Goal: Task Accomplishment & Management: Manage account settings

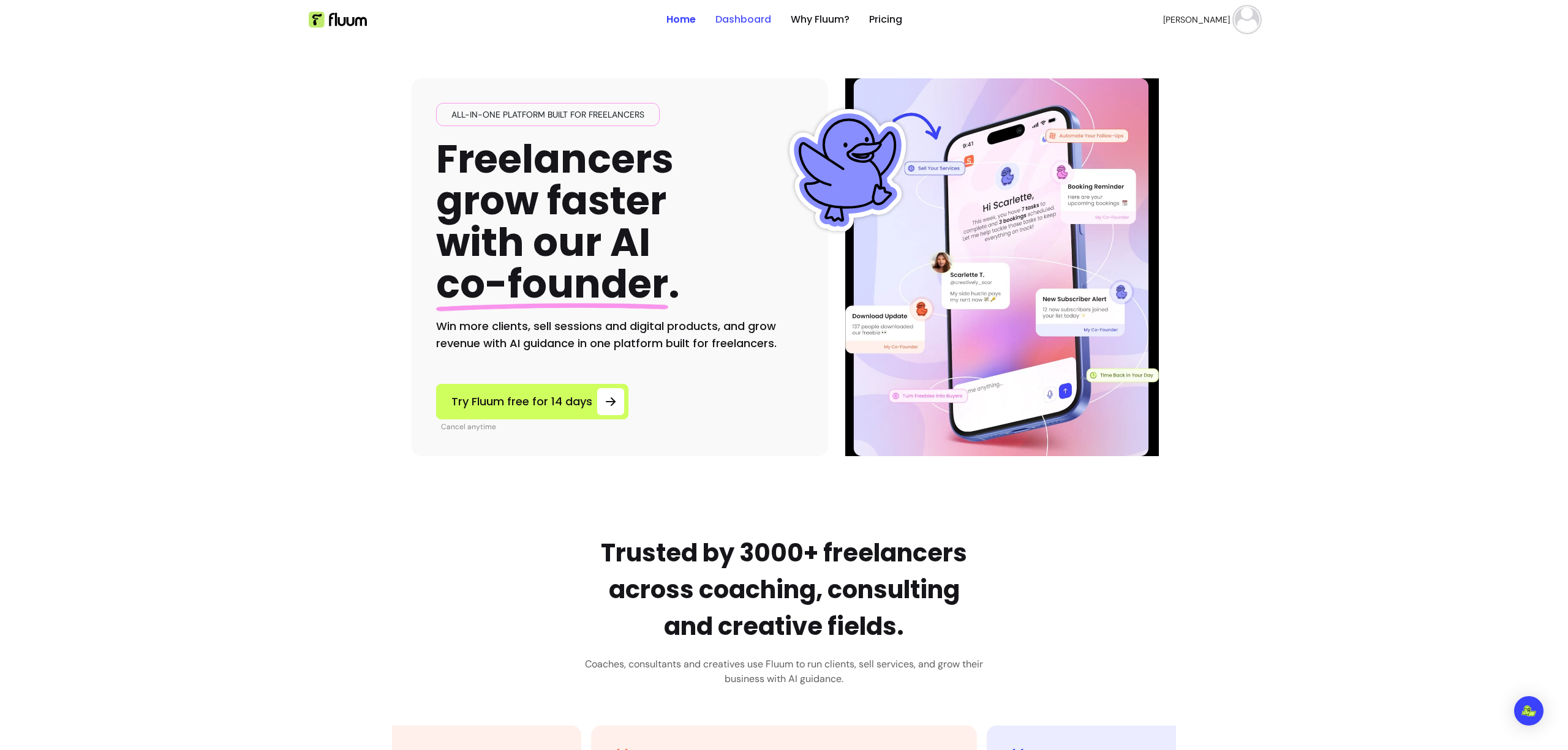
click at [730, 23] on link "Dashboard" at bounding box center [743, 20] width 56 height 15
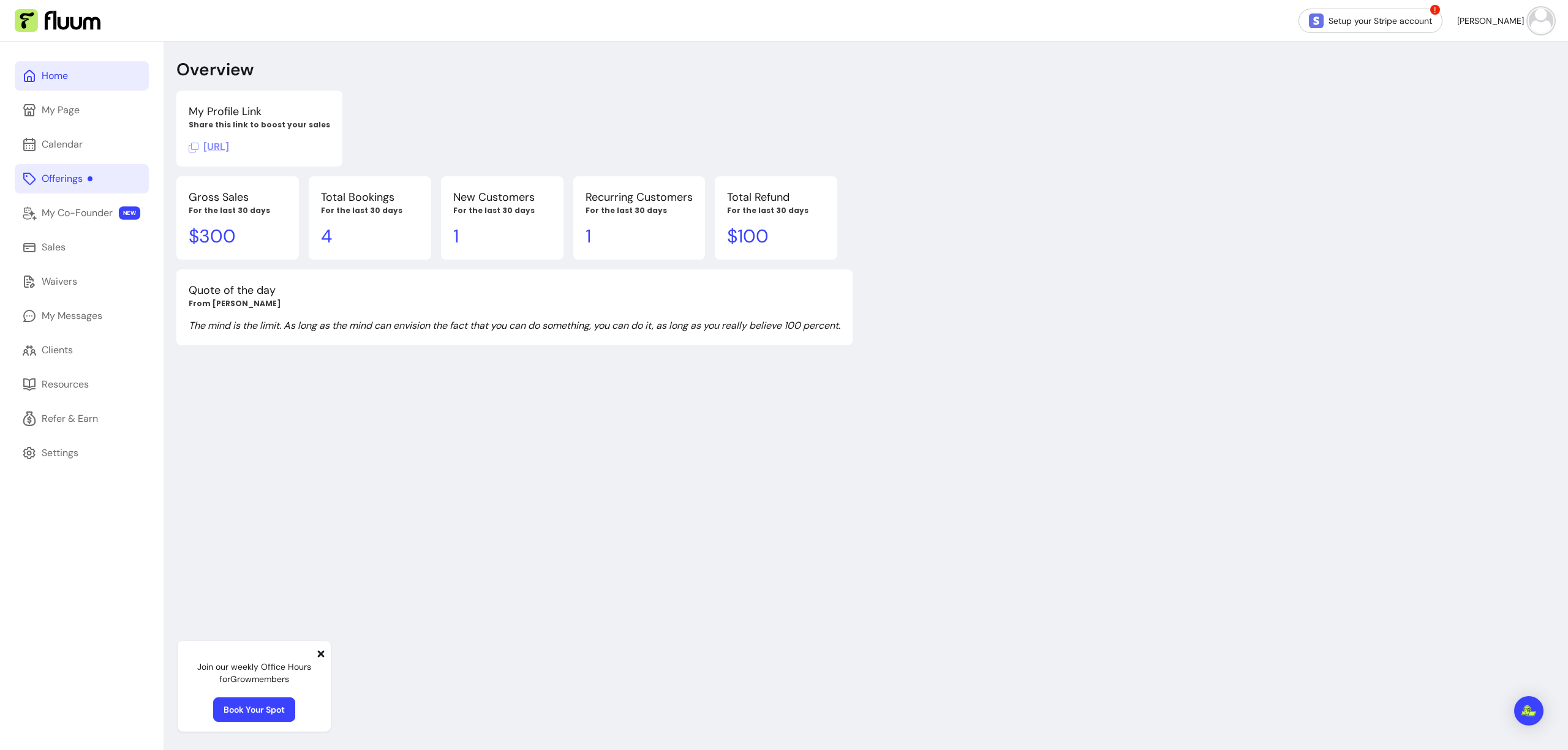
click at [81, 182] on div "Offerings" at bounding box center [67, 179] width 51 height 15
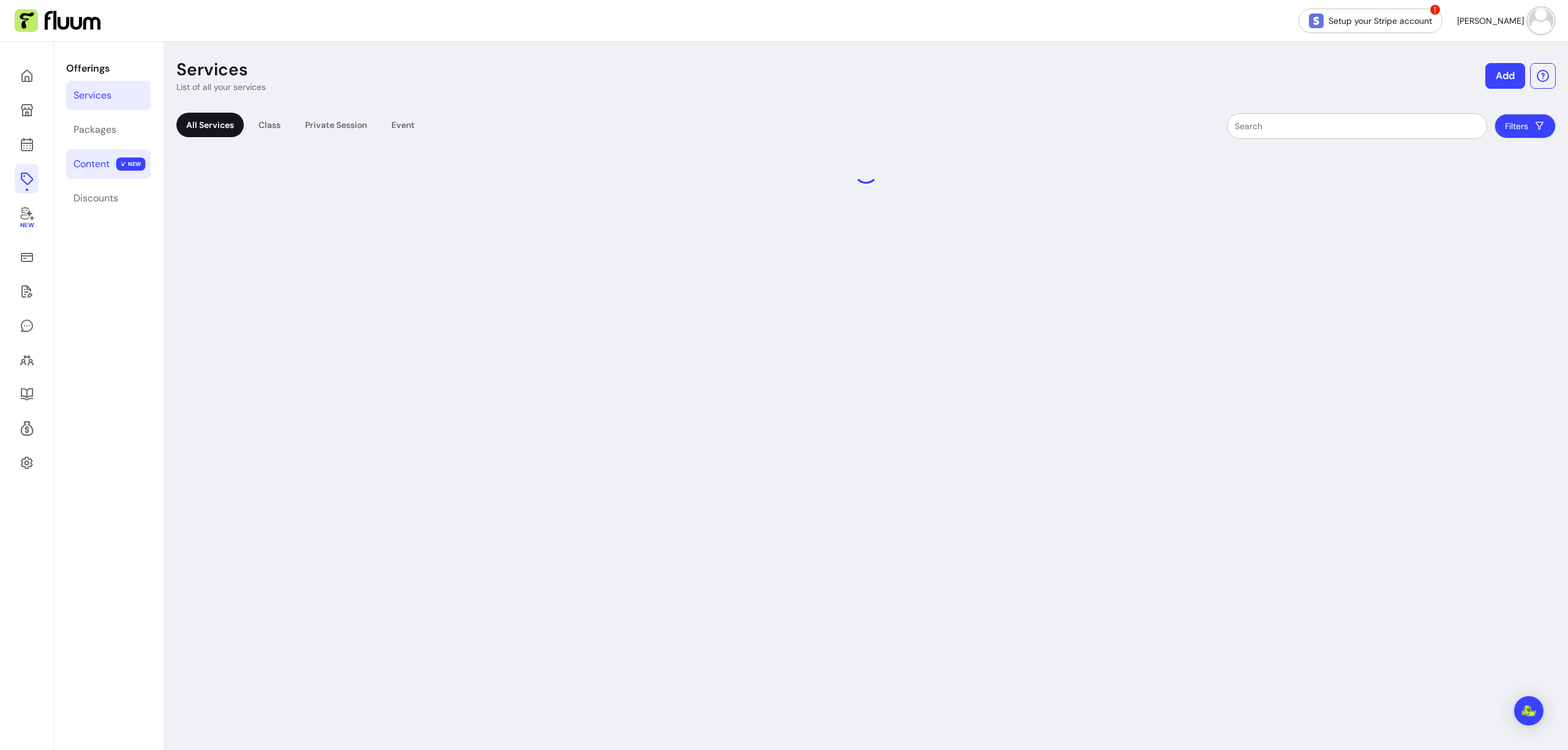
click at [97, 160] on div "Content" at bounding box center [91, 164] width 36 height 15
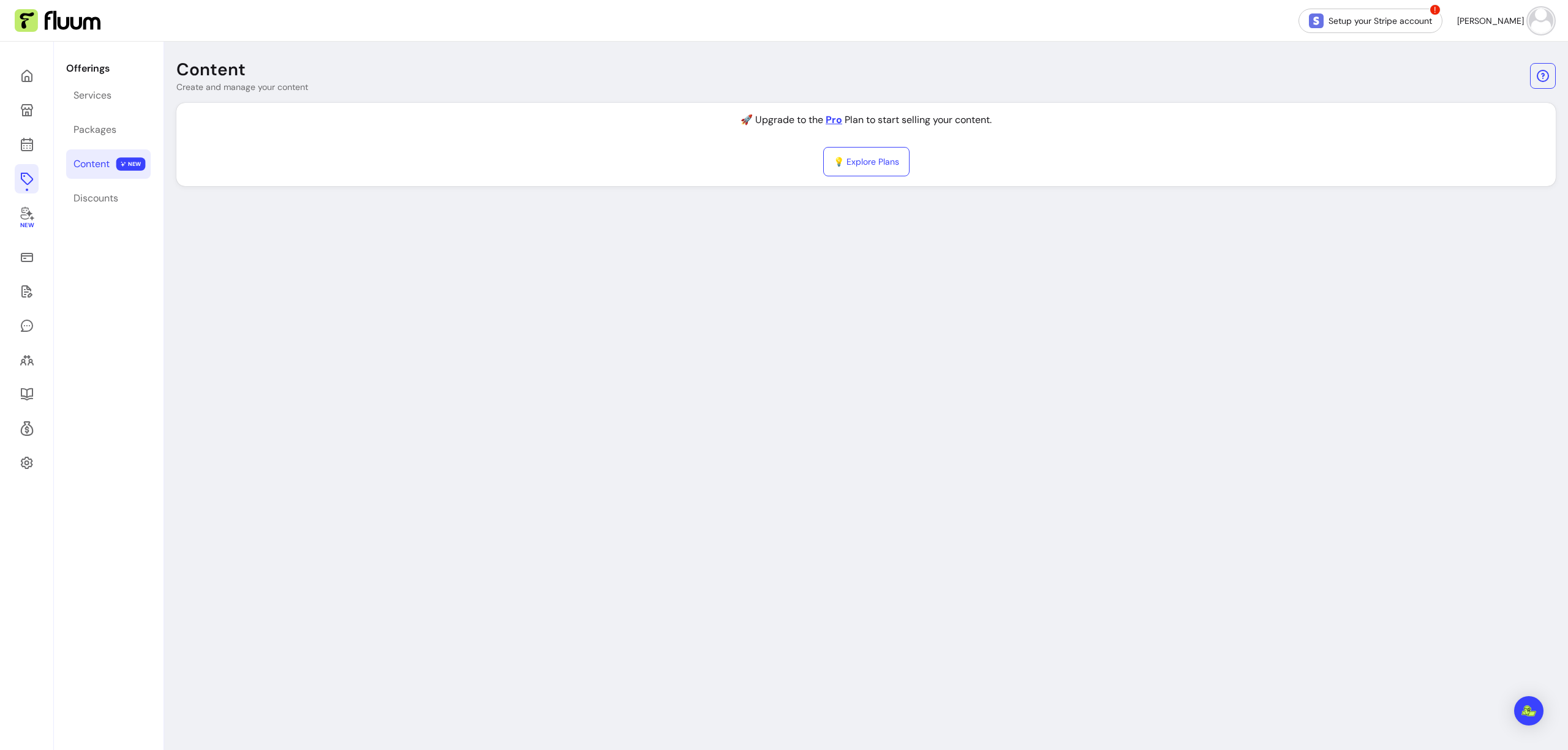
click at [1545, 13] on nav "Setup your Stripe account ! [PERSON_NAME]" at bounding box center [784, 21] width 1568 height 42
click at [1531, 20] on img at bounding box center [1541, 21] width 25 height 25
click at [1456, 115] on span "Log Out" at bounding box center [1488, 114] width 90 height 12
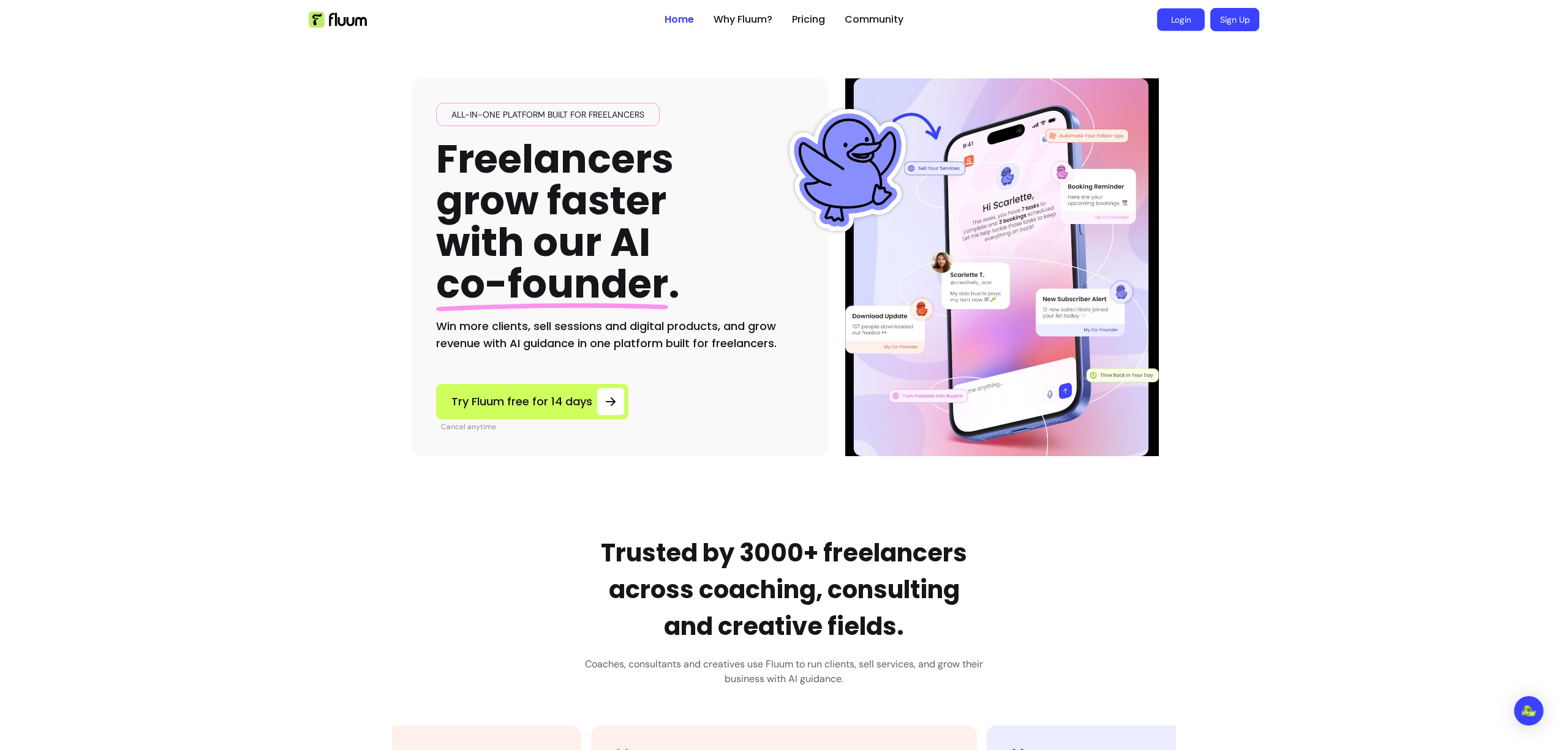
click at [1179, 20] on link "Login" at bounding box center [1181, 20] width 48 height 23
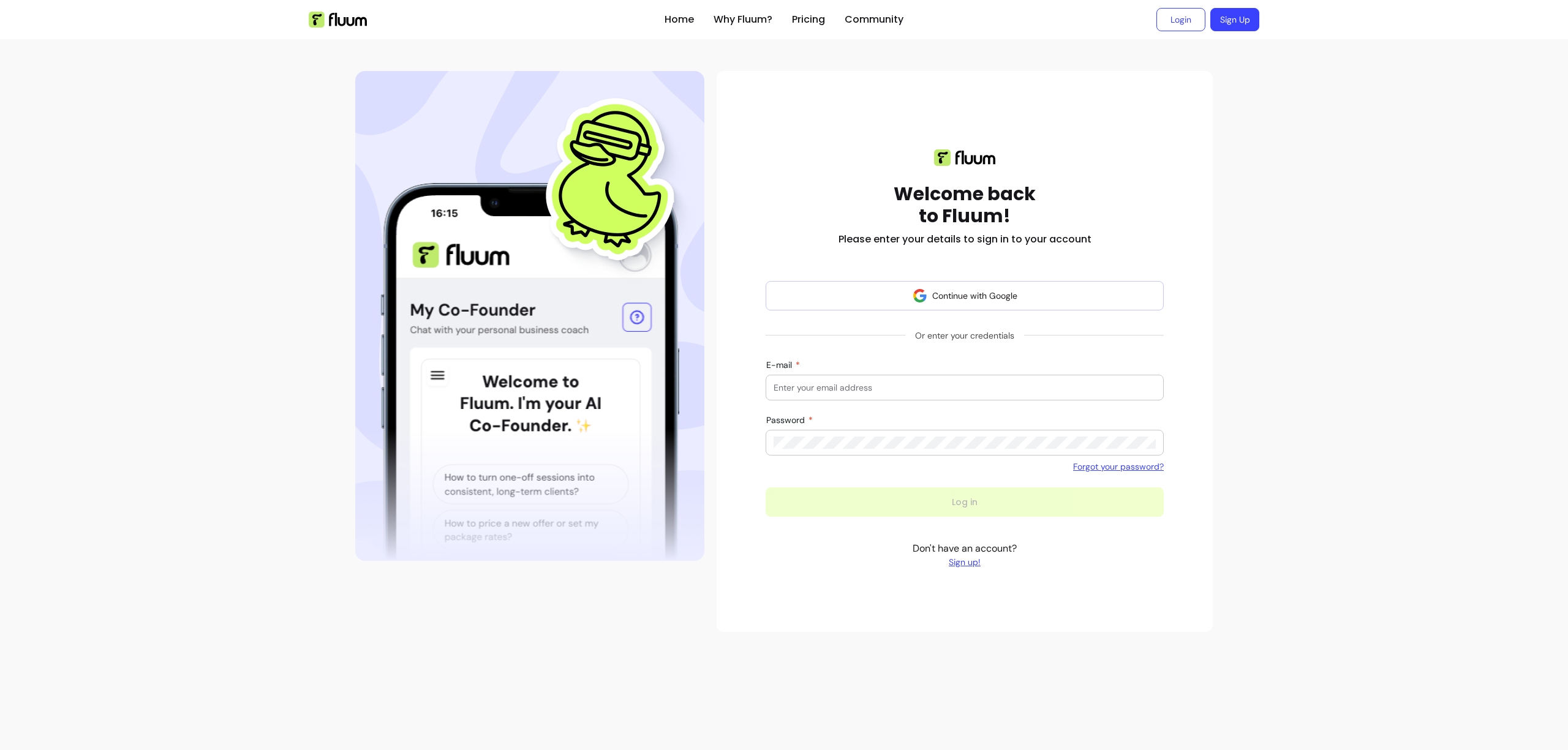
click at [962, 390] on input "E-mail" at bounding box center [964, 387] width 382 height 12
type input "provider@zen-pass.com"
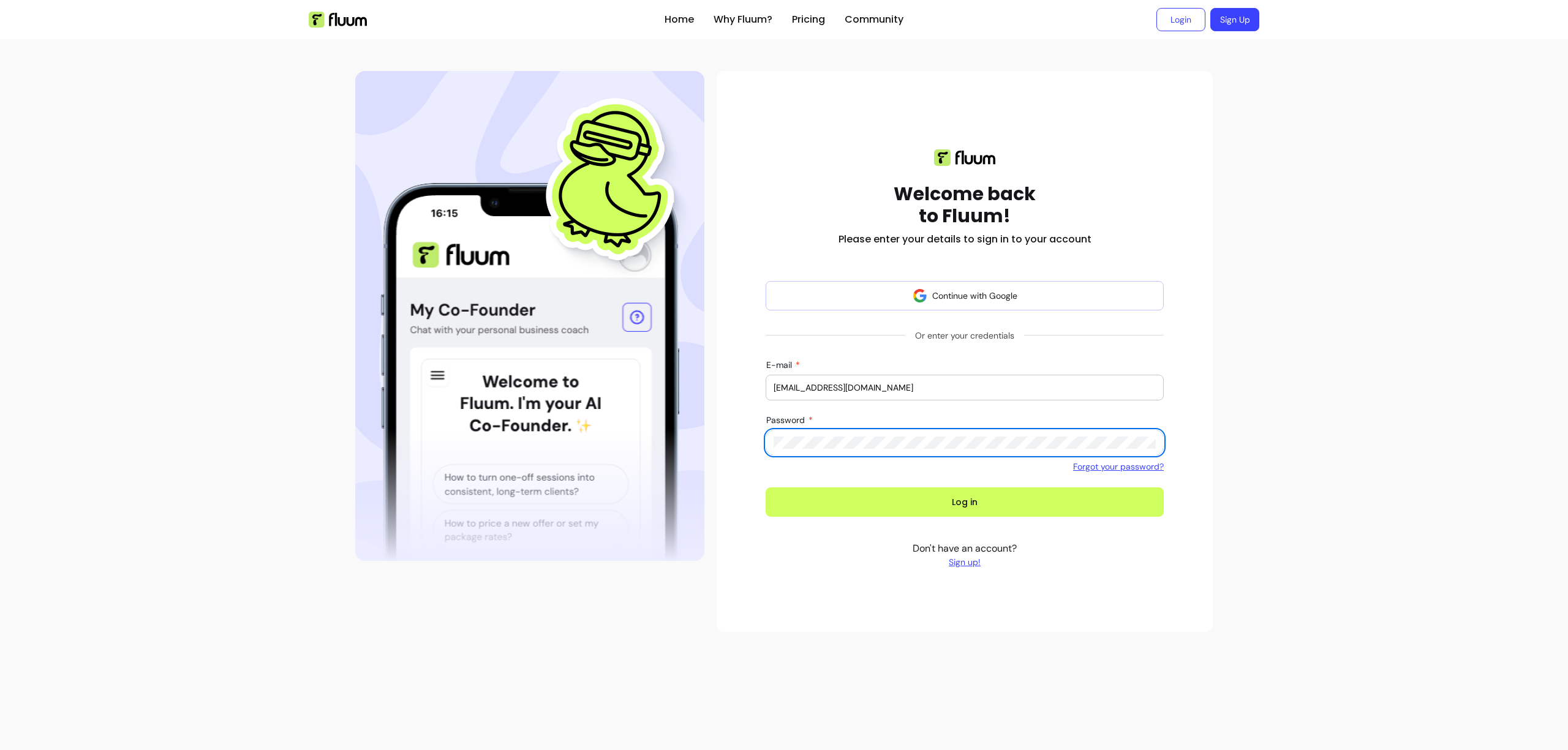
click at [766, 487] on button "Log in" at bounding box center [964, 502] width 398 height 29
